Goal: Communication & Community: Ask a question

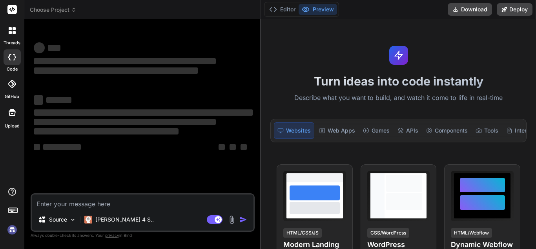
type textarea "x"
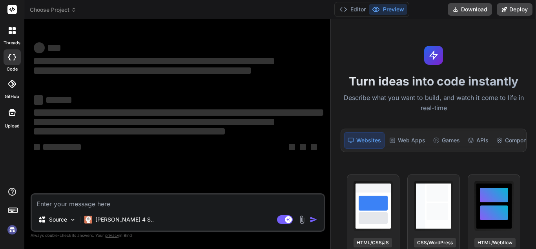
drag, startPoint x: 193, startPoint y: 101, endPoint x: 393, endPoint y: 75, distance: 201.6
click at [393, 75] on div "Choose Project Created with Pixso. Bind AI Web Search Created with Pixso. Code …" at bounding box center [279, 124] width 511 height 249
click at [76, 201] on textarea at bounding box center [178, 202] width 292 height 14
type textarea "h"
type textarea "x"
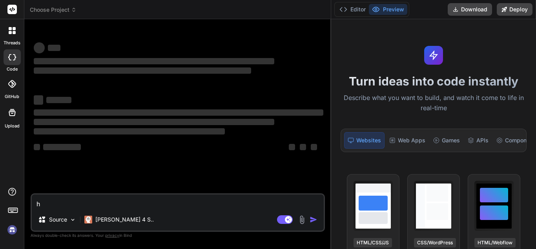
type textarea "hi"
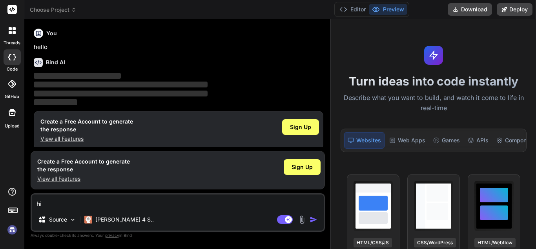
scroll to position [6, 0]
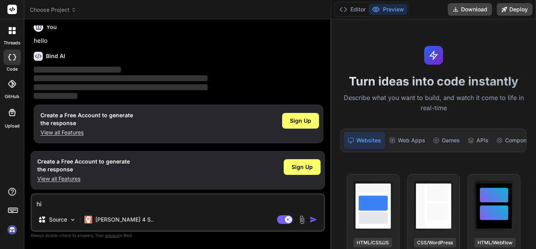
type textarea "x"
type textarea "hi"
click at [313, 219] on img "button" at bounding box center [313, 220] width 8 height 8
click at [309, 119] on span "Sign Up" at bounding box center [300, 121] width 21 height 8
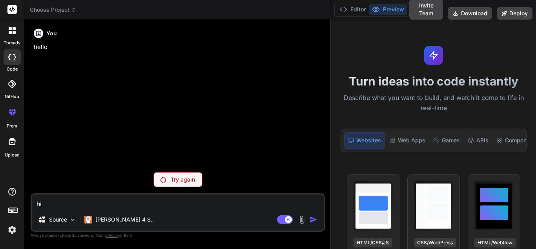
click at [174, 179] on p "Try again" at bounding box center [183, 180] width 24 height 8
click at [165, 181] on img at bounding box center [162, 179] width 5 height 6
click at [15, 58] on icon at bounding box center [14, 57] width 3 height 6
click at [11, 33] on icon at bounding box center [10, 32] width 3 height 3
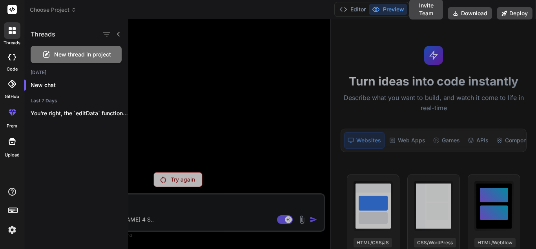
click at [89, 57] on span "New thread in project" at bounding box center [82, 55] width 57 height 8
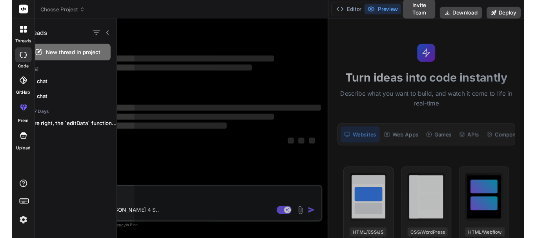
scroll to position [15, 0]
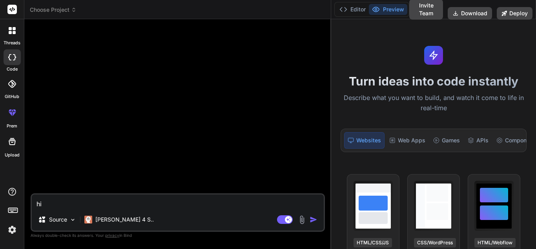
click at [315, 217] on img "button" at bounding box center [313, 220] width 8 height 8
click at [16, 90] on div at bounding box center [12, 83] width 17 height 17
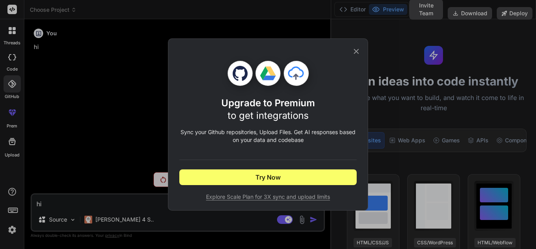
click at [356, 49] on icon at bounding box center [356, 51] width 9 height 9
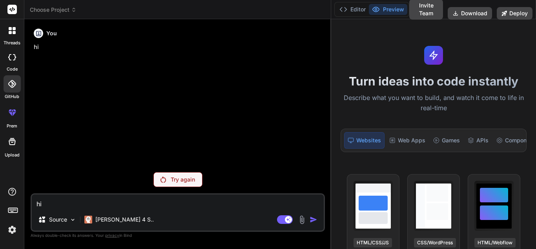
click at [16, 60] on div at bounding box center [12, 57] width 17 height 16
type textarea "x"
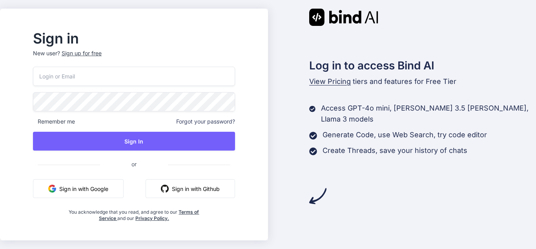
click at [111, 73] on input "email" at bounding box center [134, 76] width 202 height 19
type input "[EMAIL_ADDRESS][DOMAIN_NAME]"
click at [12, 111] on div "Sign in New user? Sign up for free [EMAIL_ADDRESS][DOMAIN_NAME] Remember me For…" at bounding box center [268, 124] width 536 height 249
click at [93, 112] on div "[EMAIL_ADDRESS][DOMAIN_NAME] Remember me Forgot your password? Sign In or Sign …" at bounding box center [134, 144] width 202 height 155
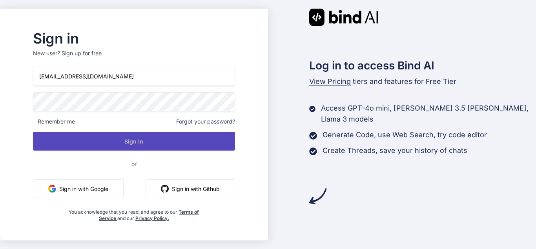
click at [127, 145] on button "Sign In" at bounding box center [134, 141] width 202 height 19
